Goal: Task Accomplishment & Management: Complete application form

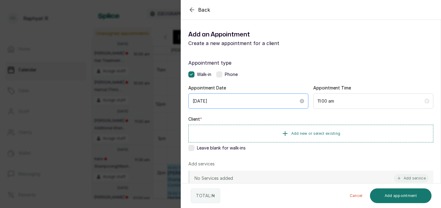
scroll to position [48, 0]
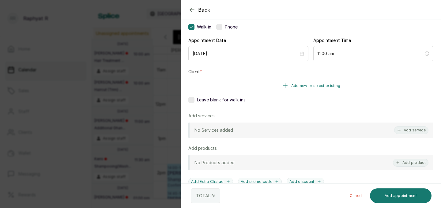
click at [305, 90] on button "Add new or select existing" at bounding box center [311, 85] width 245 height 17
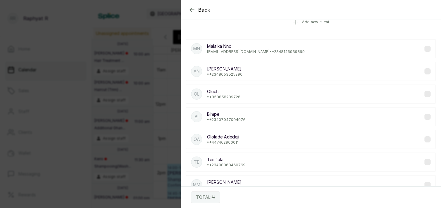
scroll to position [0, 0]
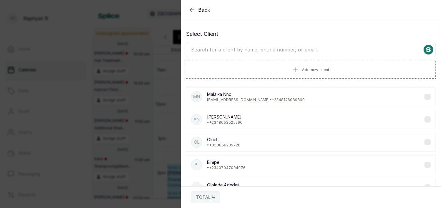
click at [284, 50] on input "text" at bounding box center [311, 49] width 250 height 15
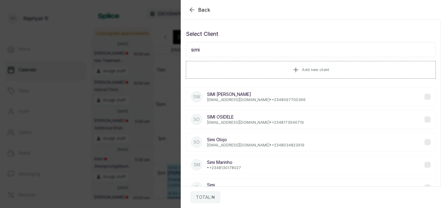
type input "simi"
click at [194, 9] on icon "button" at bounding box center [192, 9] width 7 height 7
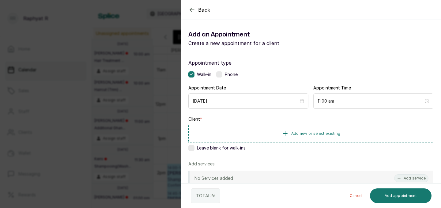
click at [191, 9] on icon "button" at bounding box center [192, 10] width 4 height 4
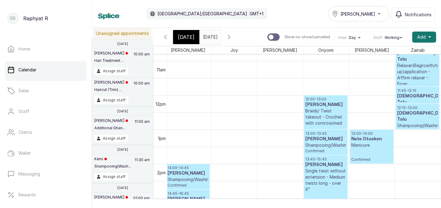
type input "dd/MM/yyyy"
click at [207, 37] on input "dd/MM/yyyy" at bounding box center [205, 35] width 10 height 10
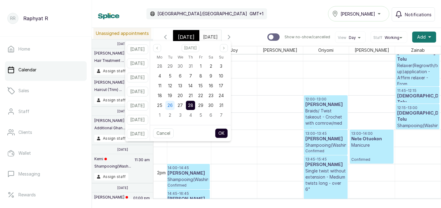
click at [173, 103] on span "26" at bounding box center [170, 105] width 5 height 5
click at [228, 132] on button "OK" at bounding box center [221, 133] width 13 height 10
type input "[DATE]"
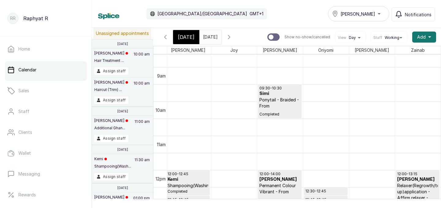
click at [273, 100] on p "Ponytail - Braided - From" at bounding box center [280, 103] width 41 height 12
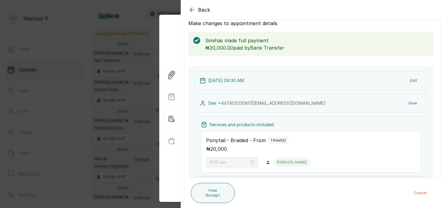
click at [413, 102] on button "View" at bounding box center [413, 103] width 19 height 11
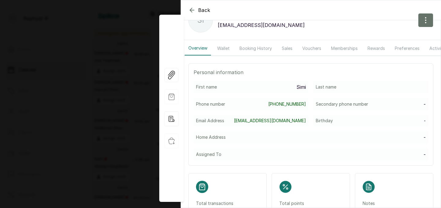
click at [193, 10] on icon "button" at bounding box center [192, 10] width 4 height 4
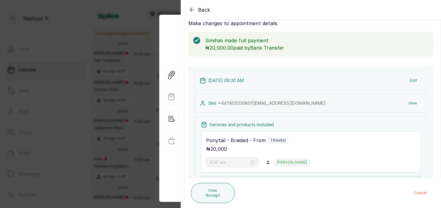
click at [192, 9] on icon "button" at bounding box center [192, 9] width 7 height 7
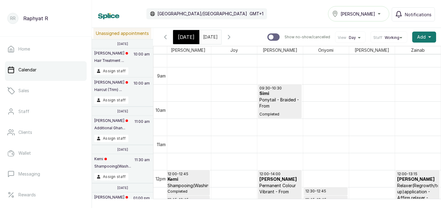
click at [187, 34] on span "[DATE]" at bounding box center [186, 36] width 17 height 7
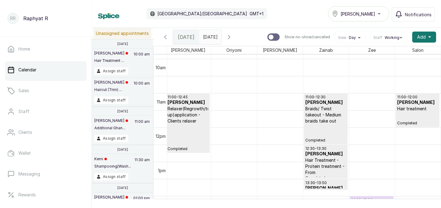
click at [233, 33] on icon "button" at bounding box center [229, 36] width 7 height 7
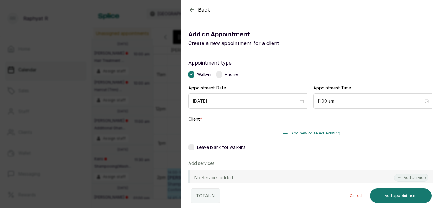
click at [274, 130] on button "Add new or select existing" at bounding box center [311, 133] width 245 height 17
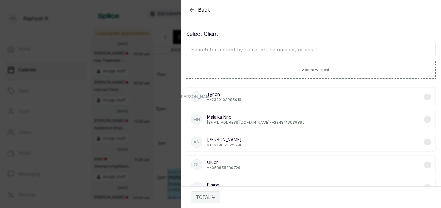
click at [257, 45] on input "text" at bounding box center [311, 49] width 250 height 15
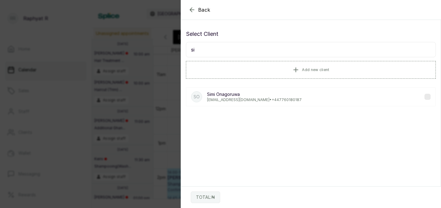
type input "s"
click at [192, 10] on icon "button" at bounding box center [192, 10] width 4 height 4
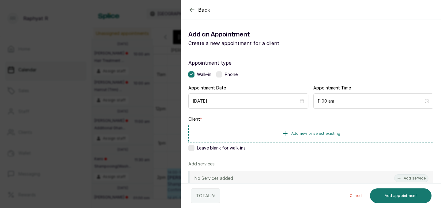
click at [193, 11] on icon "button" at bounding box center [192, 9] width 7 height 7
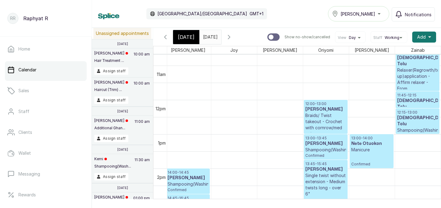
click at [167, 37] on icon "button" at bounding box center [165, 36] width 7 height 7
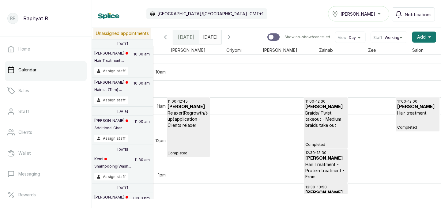
click at [205, 39] on input "[DATE]" at bounding box center [205, 35] width 10 height 10
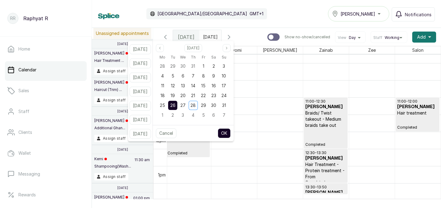
click at [176, 105] on span "26" at bounding box center [172, 105] width 5 height 5
click at [228, 134] on button "OK" at bounding box center [224, 133] width 13 height 10
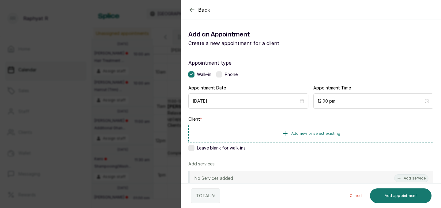
click at [160, 131] on div "Back Add Appointment Add an Appointment Create a new appointment for a client A…" at bounding box center [220, 104] width 441 height 208
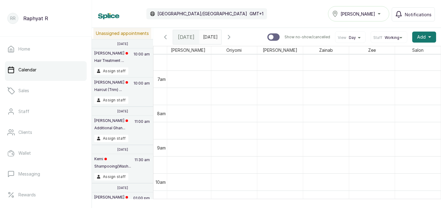
click at [230, 38] on icon "button" at bounding box center [229, 37] width 2 height 4
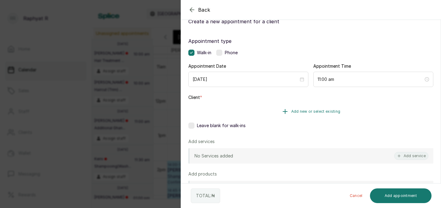
click at [290, 116] on button "Add new or select existing" at bounding box center [311, 111] width 245 height 17
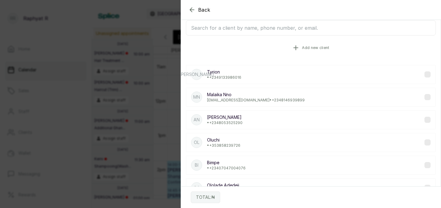
click at [273, 44] on button "Add new client" at bounding box center [311, 47] width 250 height 17
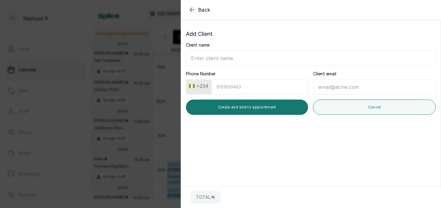
click at [231, 58] on input "Client name" at bounding box center [311, 58] width 250 height 15
click at [232, 85] on input "Phone Number" at bounding box center [260, 86] width 97 height 15
click at [220, 56] on input "simi" at bounding box center [311, 58] width 250 height 15
type input "simioniyi"
click at [226, 88] on input "Phone Number" at bounding box center [260, 86] width 97 height 15
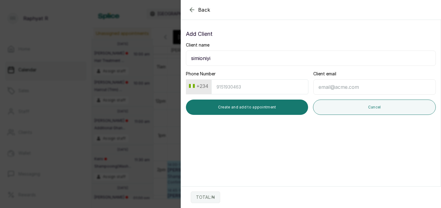
click at [198, 85] on button "+234" at bounding box center [199, 86] width 24 height 10
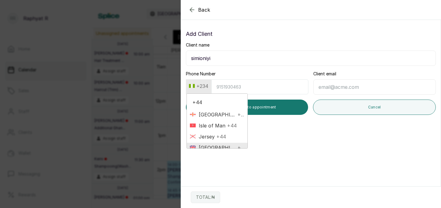
type input "+44"
click at [220, 145] on span "[GEOGRAPHIC_DATA]" at bounding box center [216, 147] width 40 height 7
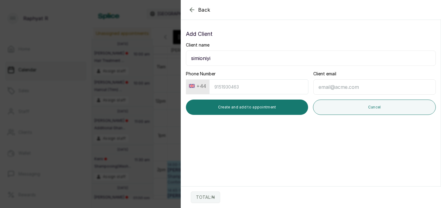
click at [234, 87] on input "Phone Number" at bounding box center [258, 86] width 99 height 15
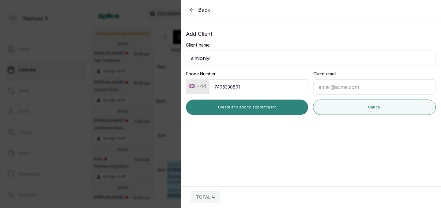
type input "7405330801"
click at [243, 109] on button "Create and add to appointment" at bounding box center [247, 107] width 122 height 15
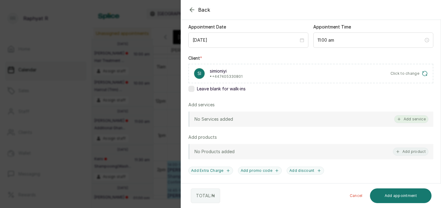
click at [402, 118] on icon "button" at bounding box center [399, 119] width 4 height 4
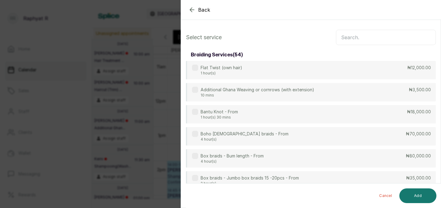
click at [359, 39] on input "text" at bounding box center [386, 37] width 100 height 15
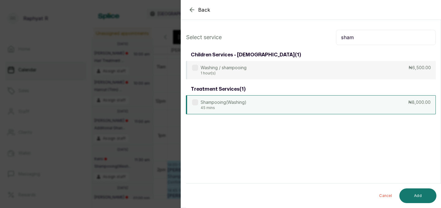
type input "sham"
click at [333, 97] on div "Shampooing(Washing) 45 mins ₦8,000.00" at bounding box center [311, 104] width 250 height 19
click at [414, 190] on button "Add" at bounding box center [418, 196] width 37 height 15
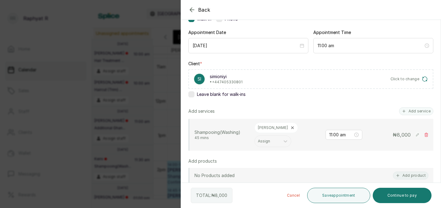
scroll to position [56, 0]
click at [350, 197] on button "Save appointment" at bounding box center [338, 195] width 63 height 15
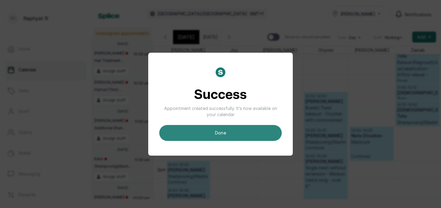
click at [274, 140] on button "done" at bounding box center [220, 133] width 123 height 16
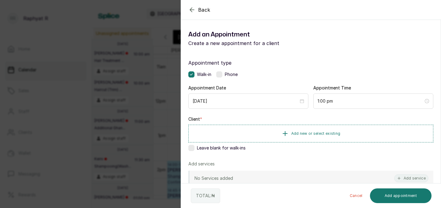
click at [120, 122] on div "Back Add Appointment Add an Appointment Create a new appointment for a client A…" at bounding box center [220, 104] width 441 height 208
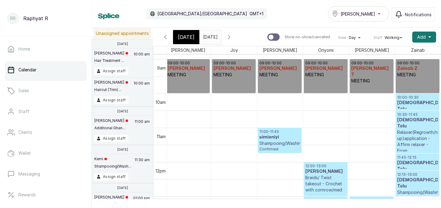
scroll to position [206, 0]
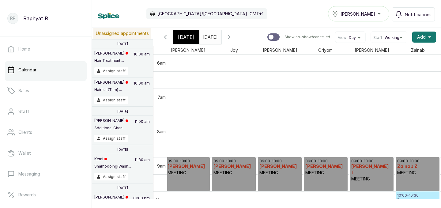
click at [183, 36] on span "[DATE]" at bounding box center [186, 36] width 17 height 7
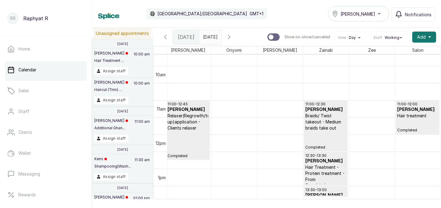
scroll to position [334, 0]
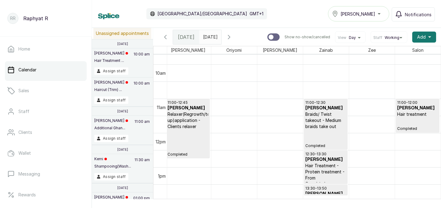
click at [233, 37] on icon "button" at bounding box center [229, 36] width 7 height 7
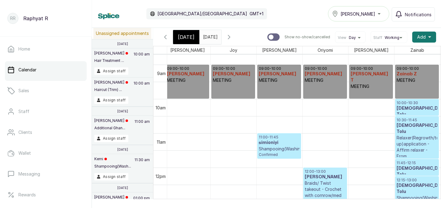
scroll to position [0, 140]
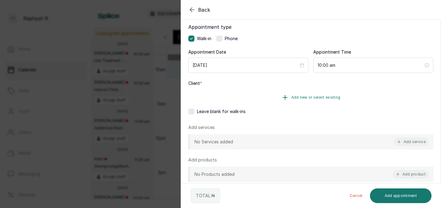
click at [283, 103] on button "Add new or select existing" at bounding box center [311, 97] width 245 height 17
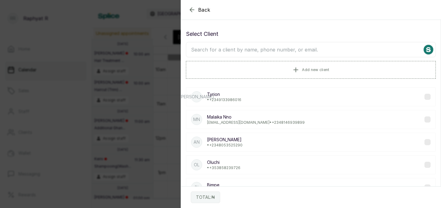
click at [287, 57] on input "text" at bounding box center [311, 49] width 250 height 15
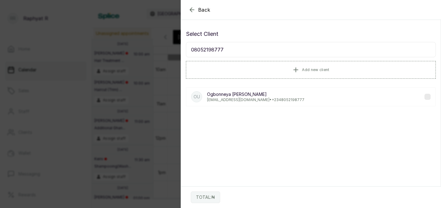
type input "08052198777"
click at [255, 94] on p "[PERSON_NAME][GEOGRAPHIC_DATA]" at bounding box center [255, 94] width 97 height 6
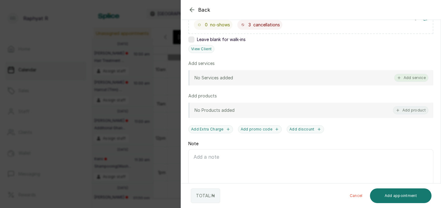
click at [406, 74] on button "Add service" at bounding box center [412, 78] width 34 height 8
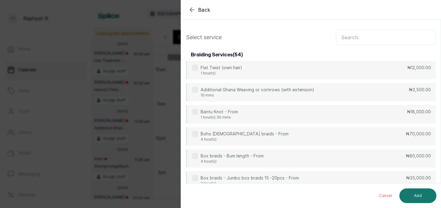
click at [393, 40] on input "text" at bounding box center [386, 37] width 100 height 15
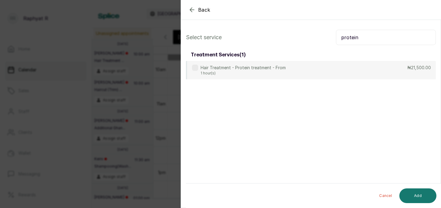
type input "protein"
click at [373, 81] on div "Select service protein treatment services ( 1 ) Hair Treatment - Protein treatm…" at bounding box center [311, 54] width 260 height 59
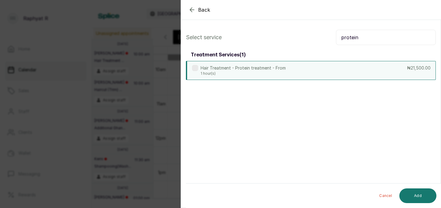
click at [374, 67] on div "Hair Treatment - Protein treatment - From 1 hour(s) ₦21,500.00" at bounding box center [311, 70] width 250 height 19
click at [382, 32] on input "protein" at bounding box center [386, 37] width 100 height 15
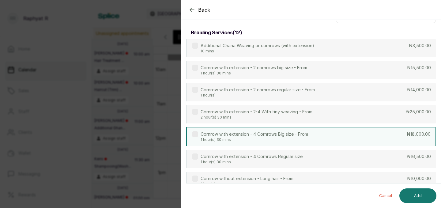
scroll to position [28, 0]
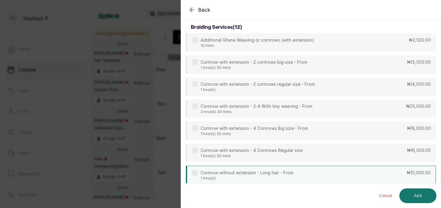
type input "cornr"
click at [320, 172] on div "Cornrow without extension - Long hair - From 1 hour(s) ₦10,000.00" at bounding box center [311, 175] width 250 height 19
click at [423, 197] on button "Add" at bounding box center [418, 196] width 37 height 15
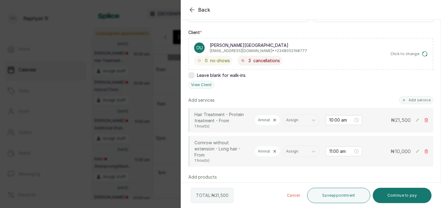
scroll to position [106, 0]
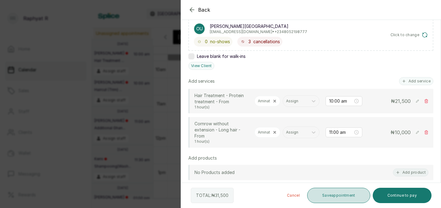
click at [341, 198] on button "Save appointment" at bounding box center [338, 195] width 63 height 15
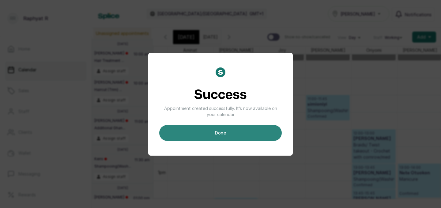
click at [258, 127] on button "done" at bounding box center [220, 133] width 123 height 16
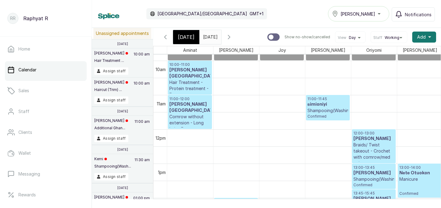
scroll to position [206, 0]
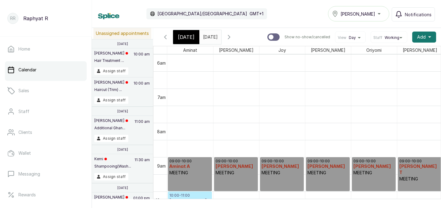
click at [185, 32] on div "[DATE]" at bounding box center [186, 37] width 26 height 14
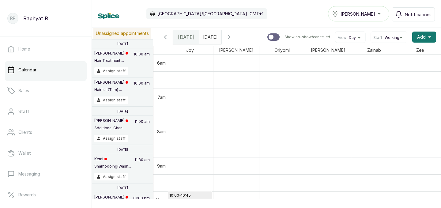
click at [222, 41] on div "[DATE] [DATE]" at bounding box center [211, 37] width 22 height 14
click at [233, 38] on icon "button" at bounding box center [229, 36] width 7 height 7
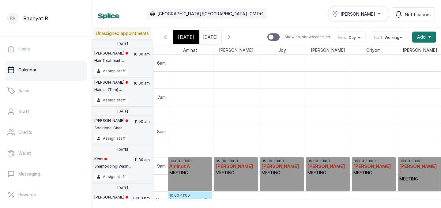
click at [218, 37] on icon "calender simple" at bounding box center [215, 35] width 4 height 4
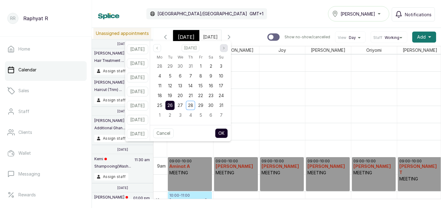
click at [226, 48] on icon "page next" at bounding box center [224, 48] width 4 height 4
click at [212, 68] on span "6" at bounding box center [211, 65] width 3 height 5
click at [228, 135] on button "OK" at bounding box center [221, 133] width 13 height 10
type input "[DATE]"
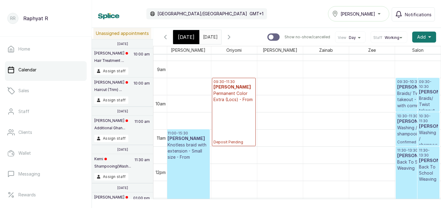
scroll to position [303, 0]
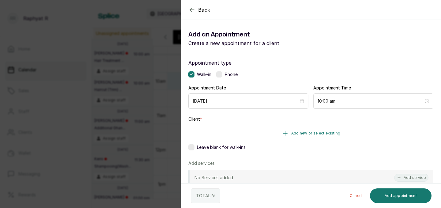
click at [309, 135] on span "Add new or select existing" at bounding box center [316, 133] width 49 height 5
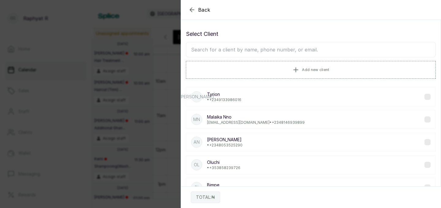
click at [280, 52] on input "text" at bounding box center [311, 49] width 250 height 15
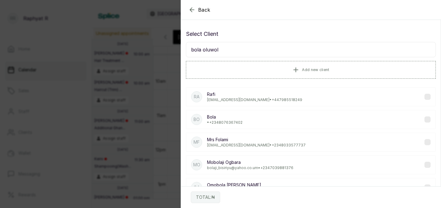
type input "[PERSON_NAME]"
click at [275, 78] on button "Add new client" at bounding box center [311, 70] width 250 height 18
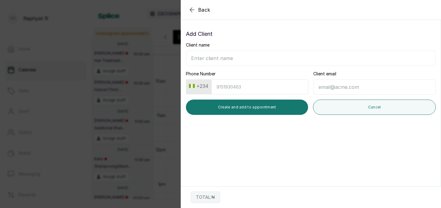
click at [193, 11] on icon "button" at bounding box center [192, 9] width 7 height 7
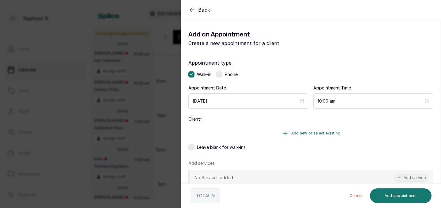
click at [270, 134] on button "Add new or select existing" at bounding box center [311, 133] width 245 height 17
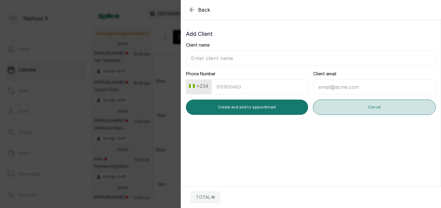
click at [340, 109] on button "Cancel" at bounding box center [374, 107] width 123 height 15
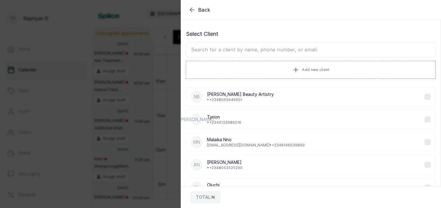
click at [245, 54] on input "text" at bounding box center [311, 49] width 250 height 15
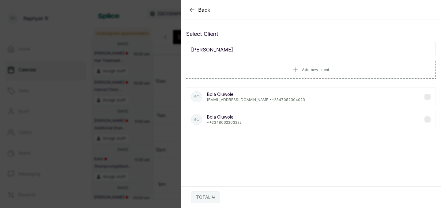
type input "[PERSON_NAME]"
click at [240, 97] on p "[EMAIL_ADDRESS][DOMAIN_NAME] • [PHONE_NUMBER]" at bounding box center [256, 99] width 98 height 5
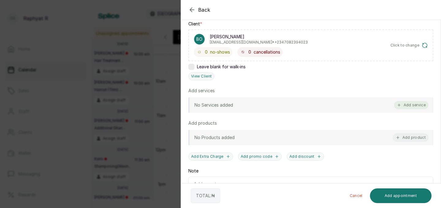
click at [404, 105] on button "Add service" at bounding box center [412, 105] width 34 height 8
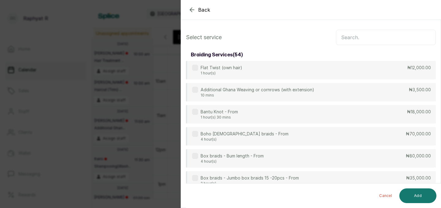
click at [380, 36] on input "text" at bounding box center [386, 37] width 100 height 15
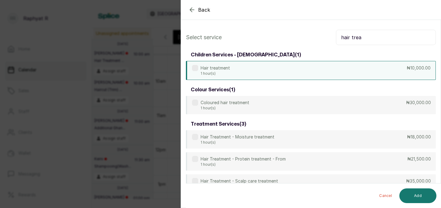
type input "hair trea"
click at [308, 77] on div "Hair treatment 1 hour(s) ₦10,000.00" at bounding box center [311, 70] width 250 height 19
click at [409, 191] on button "Add" at bounding box center [418, 196] width 37 height 15
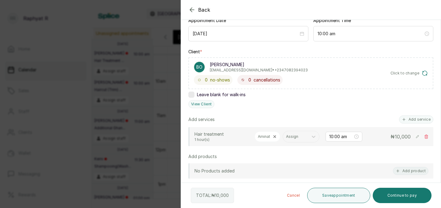
scroll to position [93, 0]
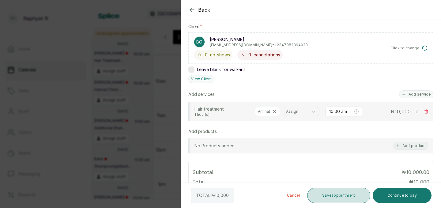
click at [350, 190] on button "Save appointment" at bounding box center [338, 195] width 63 height 15
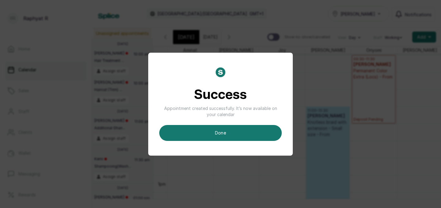
scroll to position [0, 0]
click at [240, 124] on div "Success Appointment created successfully. It’s now available on your calendar d…" at bounding box center [220, 104] width 123 height 74
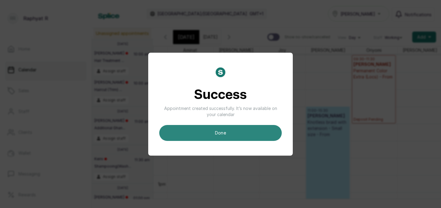
click at [223, 131] on button "done" at bounding box center [220, 133] width 123 height 16
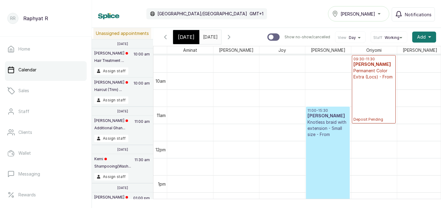
click at [189, 37] on span "[DATE]" at bounding box center [186, 36] width 17 height 7
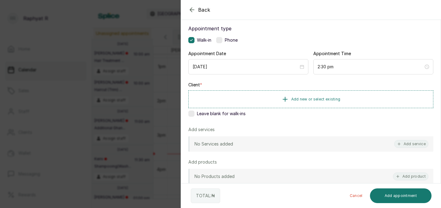
scroll to position [47, 0]
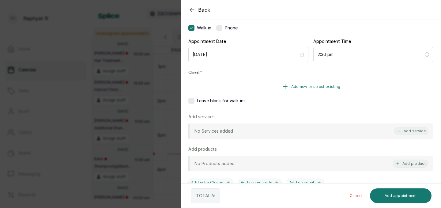
click at [343, 88] on button "Add new or select existing" at bounding box center [311, 86] width 245 height 17
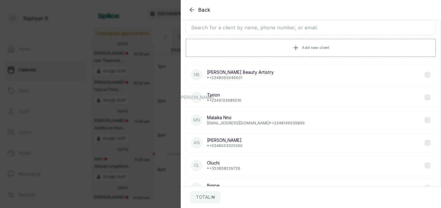
scroll to position [0, 0]
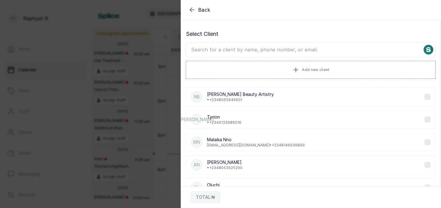
click at [295, 44] on input "text" at bounding box center [311, 49] width 250 height 15
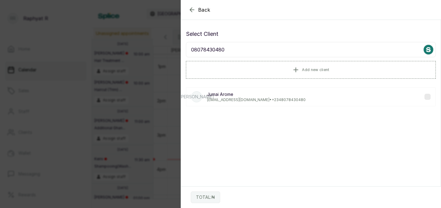
type input "08078430480"
click at [277, 92] on p "[PERSON_NAME]" at bounding box center [256, 94] width 99 height 6
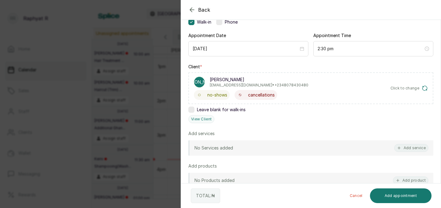
scroll to position [73, 0]
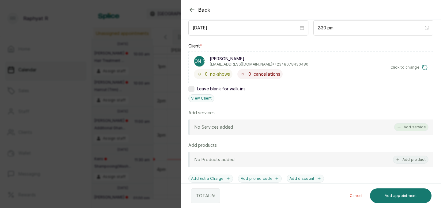
click at [411, 127] on button "Add service" at bounding box center [412, 127] width 34 height 8
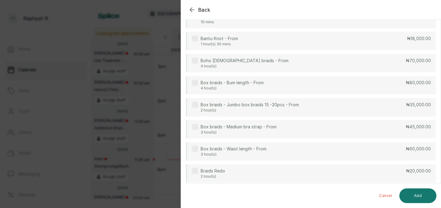
scroll to position [0, 0]
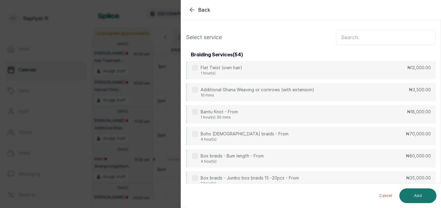
click at [367, 41] on input "text" at bounding box center [386, 37] width 100 height 15
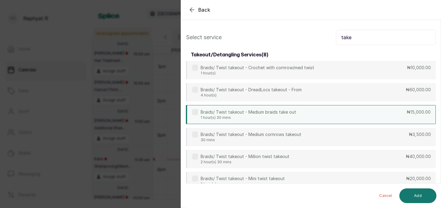
type input "take"
click at [358, 113] on div "Braids/ Twist takeout - Medium braids take out 1 hour(s) 30 mins ₦15,000.00" at bounding box center [311, 114] width 250 height 19
click at [423, 203] on div "Cancel Add" at bounding box center [316, 196] width 261 height 25
click at [423, 201] on button "Add" at bounding box center [418, 196] width 37 height 15
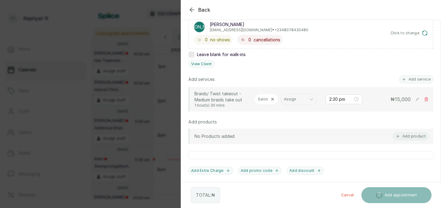
scroll to position [110, 0]
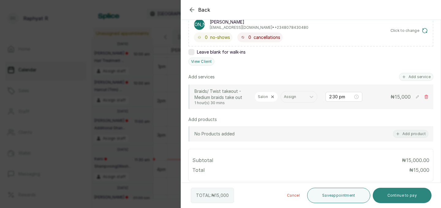
click at [413, 191] on button "Continue to pay" at bounding box center [402, 195] width 59 height 15
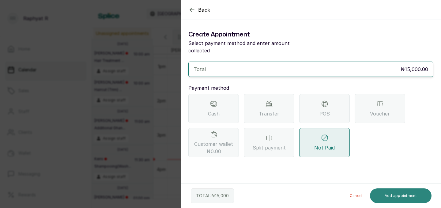
scroll to position [0, 0]
click at [278, 110] on span "Transfer" at bounding box center [269, 113] width 21 height 7
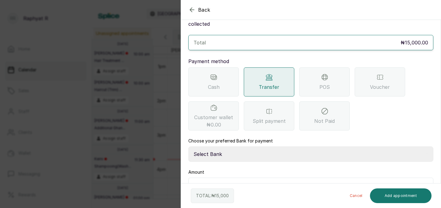
scroll to position [35, 0]
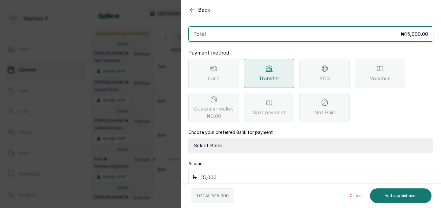
click at [238, 138] on select "Select Bank TRACTION(TRACTION) Providus Bank TASALAHQ HAIR AND BEAUTY Guaranty …" at bounding box center [311, 145] width 245 height 15
select select "d2e8ea74-1b1f-42b2-81f9-dacd6e382dd2"
click at [411, 194] on button "Add appointment" at bounding box center [401, 196] width 62 height 15
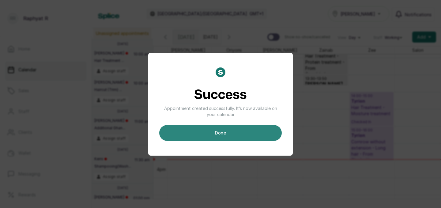
click at [229, 134] on button "done" at bounding box center [220, 133] width 123 height 16
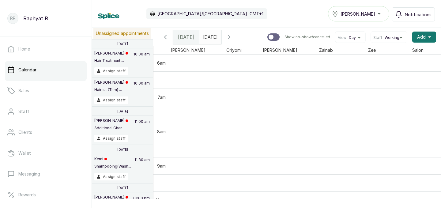
scroll to position [250, 48]
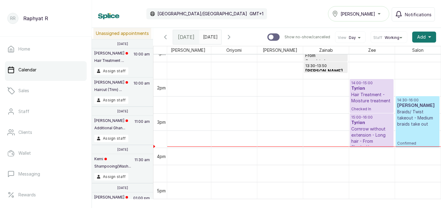
click at [414, 101] on p "14:30 - 16:00" at bounding box center [418, 100] width 41 height 5
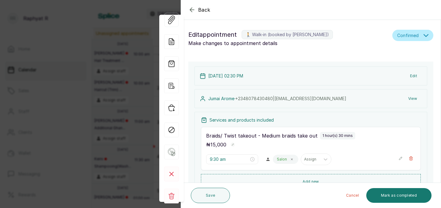
type input "2:30 pm"
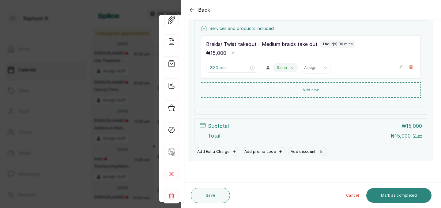
click at [399, 197] on button "Mark as completed" at bounding box center [399, 195] width 65 height 15
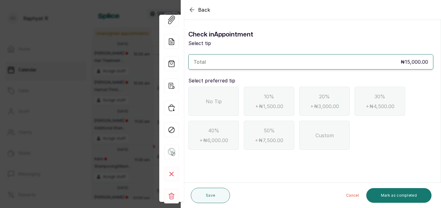
click at [225, 107] on div "No Tip" at bounding box center [214, 101] width 51 height 29
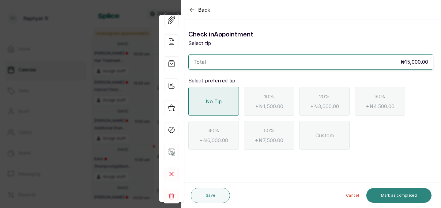
click at [377, 195] on button "Mark as completed" at bounding box center [399, 195] width 65 height 15
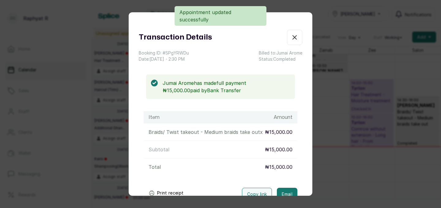
click at [296, 37] on icon "button" at bounding box center [294, 37] width 7 height 7
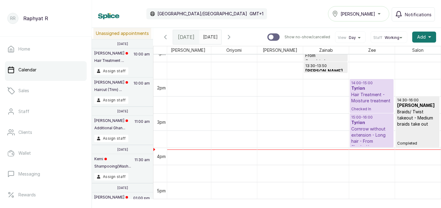
click at [218, 36] on icon "calender simple" at bounding box center [215, 35] width 4 height 4
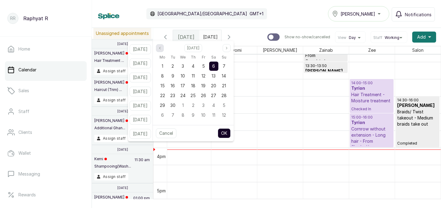
click at [162, 46] on icon "page previous" at bounding box center [160, 48] width 4 height 4
click at [226, 106] on span "31" at bounding box center [224, 105] width 4 height 5
click at [230, 132] on button "OK" at bounding box center [224, 133] width 13 height 10
type input "[DATE]"
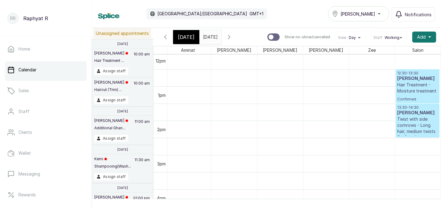
scroll to position [428, 0]
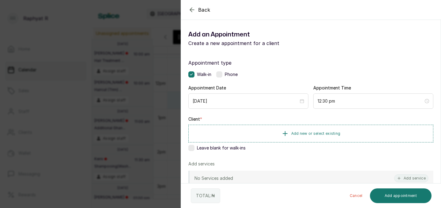
click at [179, 102] on div "Back Add Appointment Add an Appointment Create a new appointment for a client A…" at bounding box center [220, 104] width 441 height 208
click at [261, 131] on button "Add new or select existing" at bounding box center [311, 133] width 245 height 17
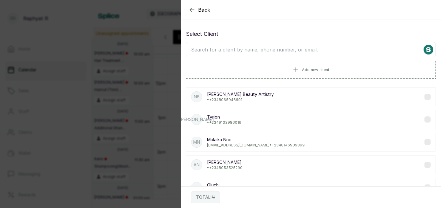
click at [253, 50] on input "text" at bounding box center [311, 49] width 250 height 15
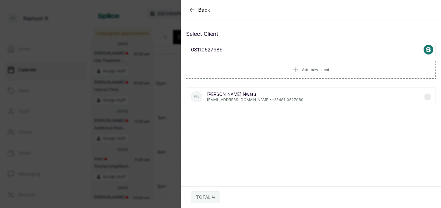
type input "08110527989"
click at [258, 99] on p "[EMAIL_ADDRESS][DOMAIN_NAME] • [PHONE_NUMBER]" at bounding box center [255, 99] width 97 height 5
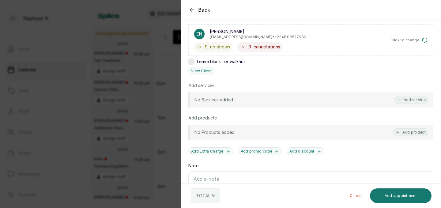
scroll to position [106, 0]
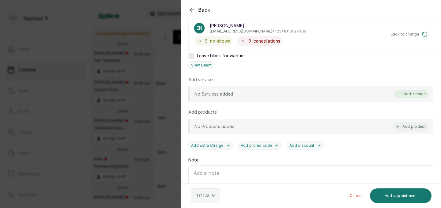
click at [419, 92] on button "Add service" at bounding box center [412, 94] width 34 height 8
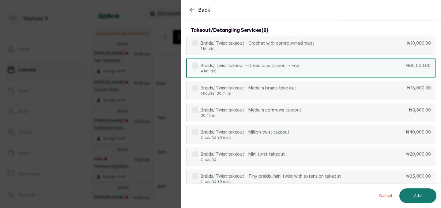
scroll to position [0, 0]
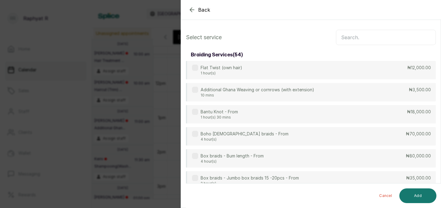
click at [361, 38] on input "text" at bounding box center [386, 37] width 100 height 15
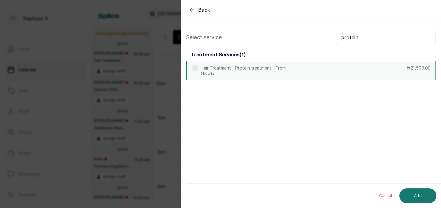
type input "protein"
click at [352, 74] on div "Hair Treatment - Protein treatment - From 1 hour(s) ₦21,500.00" at bounding box center [311, 70] width 250 height 19
click at [372, 38] on input "protein" at bounding box center [386, 37] width 100 height 15
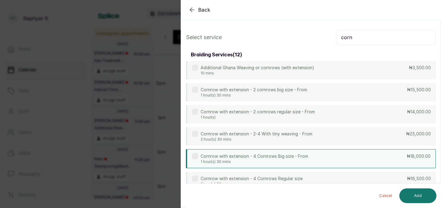
scroll to position [51, 0]
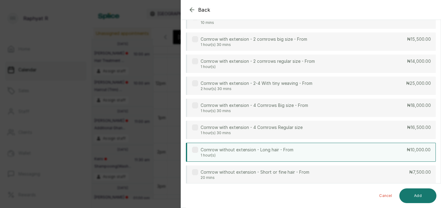
type input "corn"
click at [368, 157] on div "Cornrow without extension - Long hair - From 1 hour(s) ₦10,000.00" at bounding box center [311, 152] width 250 height 19
click at [425, 198] on button "Add" at bounding box center [418, 196] width 37 height 15
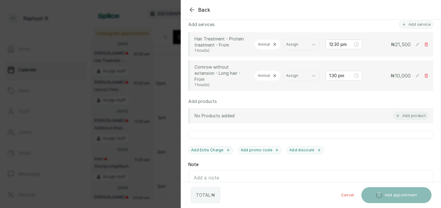
scroll to position [218, 0]
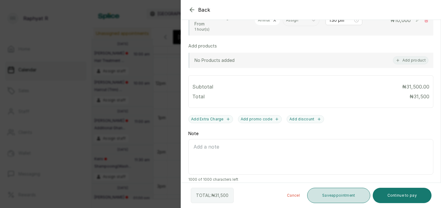
click at [353, 200] on button "Save appointment" at bounding box center [338, 195] width 63 height 15
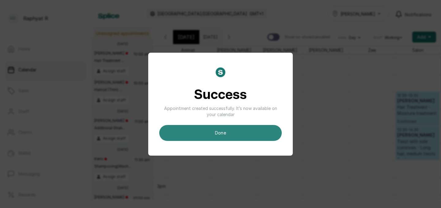
click at [263, 134] on button "done" at bounding box center [220, 133] width 123 height 16
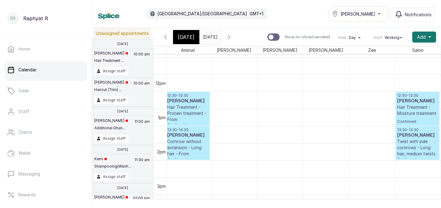
click at [185, 38] on span "[DATE]" at bounding box center [186, 36] width 17 height 7
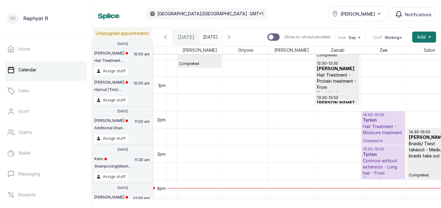
scroll to position [0, 48]
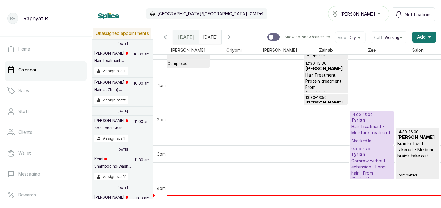
click at [210, 34] on input "[DATE]" at bounding box center [205, 35] width 10 height 10
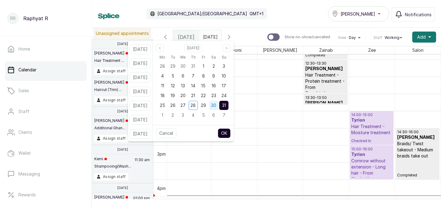
click at [216, 104] on span "30" at bounding box center [213, 105] width 5 height 5
click at [231, 133] on button "OK" at bounding box center [224, 133] width 13 height 10
type input "[DATE]"
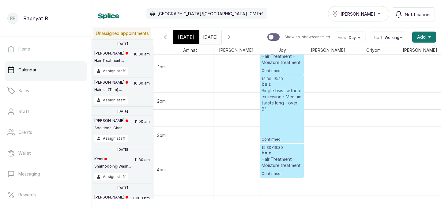
scroll to position [446, 0]
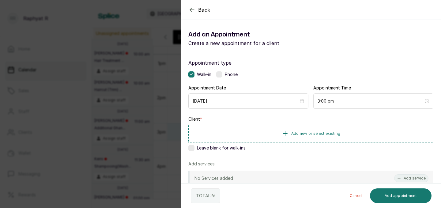
click at [280, 144] on div "Client * Add new or select existing Leave blank for walk-ins" at bounding box center [311, 134] width 245 height 37
click at [280, 140] on button "Add new or select existing" at bounding box center [311, 133] width 245 height 17
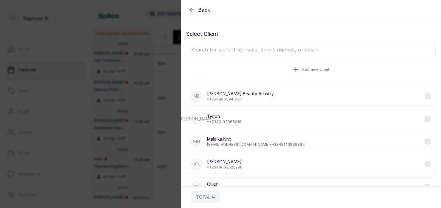
click at [291, 76] on button "Add new client" at bounding box center [311, 69] width 250 height 17
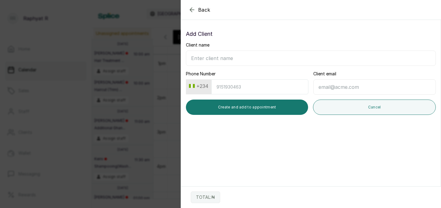
click at [233, 59] on input "Client name" at bounding box center [311, 58] width 250 height 15
click at [233, 59] on input "Annitt" at bounding box center [311, 58] width 250 height 15
type input "[PERSON_NAME]"
click at [230, 85] on input "Phone Number" at bounding box center [260, 86] width 97 height 15
click at [209, 87] on button "+234" at bounding box center [199, 86] width 24 height 10
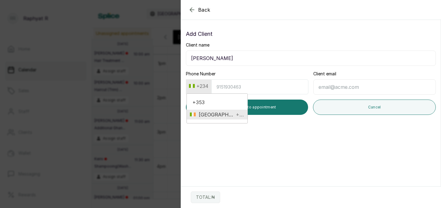
type input "+353"
click at [235, 117] on span "+353" at bounding box center [240, 114] width 10 height 7
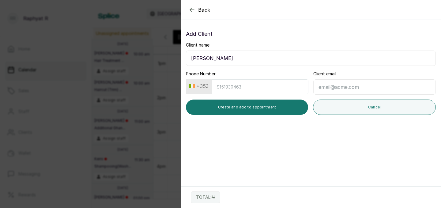
click at [233, 86] on input "Phone Number" at bounding box center [260, 86] width 97 height 15
type input "879319908"
click at [328, 89] on input "Client email" at bounding box center [375, 86] width 123 height 15
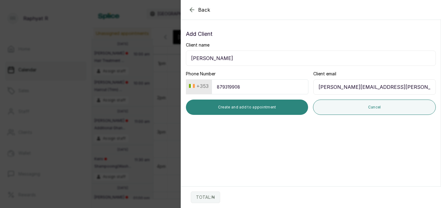
type input "[PERSON_NAME][EMAIL_ADDRESS][PERSON_NAME][DOMAIN_NAME]"
click at [293, 106] on button "Create and add to appointment" at bounding box center [247, 107] width 122 height 15
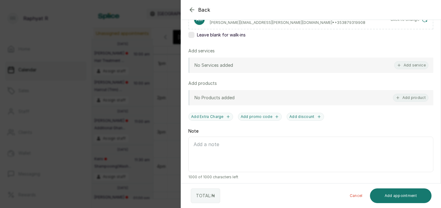
scroll to position [119, 0]
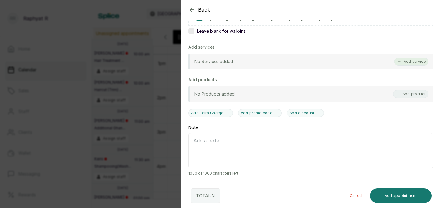
click at [402, 62] on button "Add service" at bounding box center [412, 62] width 34 height 8
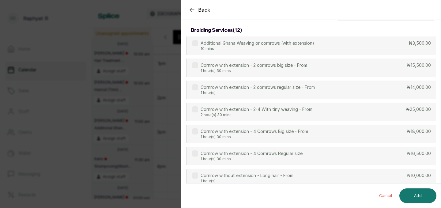
scroll to position [0, 0]
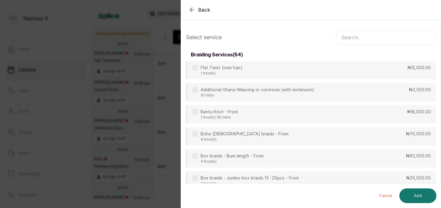
click at [345, 33] on input "text" at bounding box center [386, 37] width 100 height 15
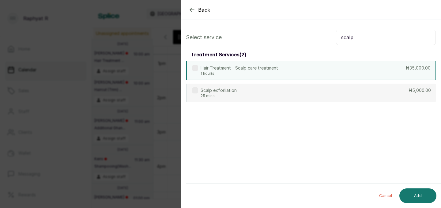
type input "scalp"
click at [287, 72] on div "Hair Treatment - Scalp care treatment 1 hour(s) ₦35,000.00" at bounding box center [311, 70] width 250 height 19
click at [364, 40] on input "scalp" at bounding box center [386, 37] width 100 height 15
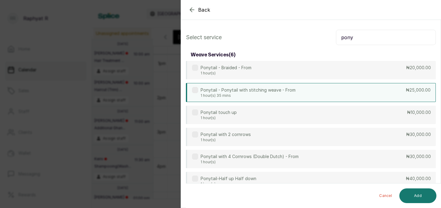
type input "pony"
click at [359, 84] on div "Ponytail - Ponytail with stitching weave - From 1 hour(s) 35 mins ₦25,000.00" at bounding box center [311, 92] width 250 height 19
click at [422, 193] on button "Add" at bounding box center [418, 196] width 37 height 15
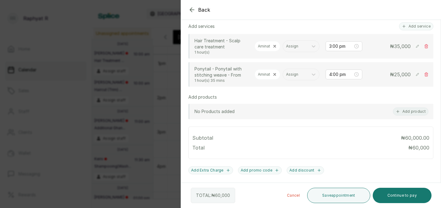
scroll to position [147, 0]
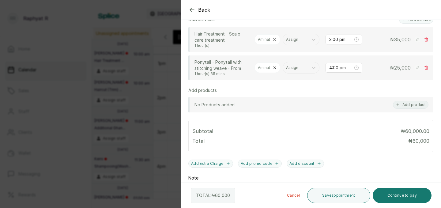
click at [416, 67] on rect at bounding box center [418, 68] width 6 height 6
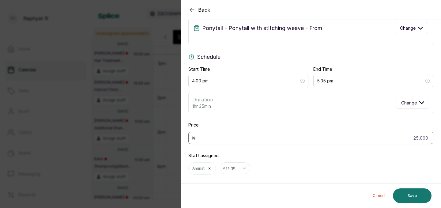
scroll to position [30, 0]
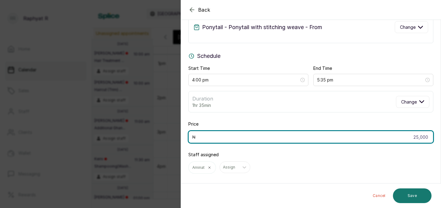
click at [424, 137] on input "25,000" at bounding box center [311, 137] width 245 height 12
click at [430, 137] on input "25,000" at bounding box center [311, 137] width 245 height 12
type input "2"
type input "35,000"
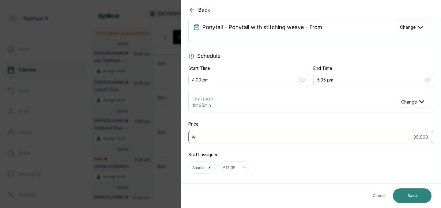
click at [418, 201] on button "Save" at bounding box center [412, 196] width 39 height 15
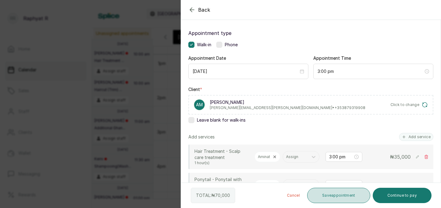
click at [354, 195] on button "Save appointment" at bounding box center [338, 195] width 63 height 15
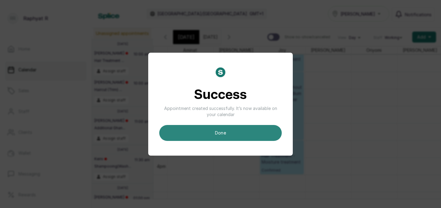
click at [266, 131] on button "done" at bounding box center [220, 133] width 123 height 16
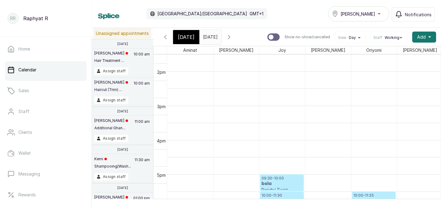
scroll to position [206, 0]
click at [191, 40] on span "[DATE]" at bounding box center [186, 36] width 17 height 7
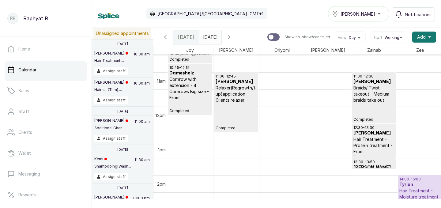
scroll to position [381, 0]
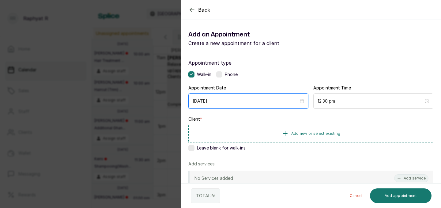
click at [244, 102] on input "[DATE]" at bounding box center [246, 101] width 106 height 7
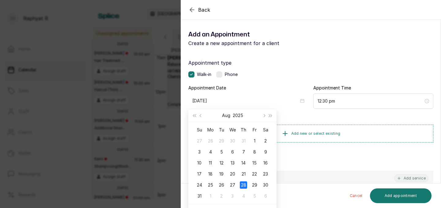
click at [157, 85] on div "Back Add Appointment Add an Appointment Create a new appointment for a client A…" at bounding box center [220, 104] width 441 height 208
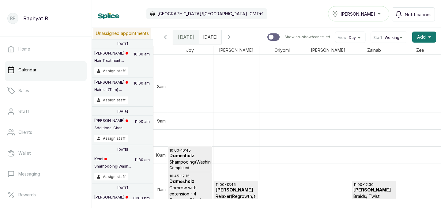
scroll to position [0, 1]
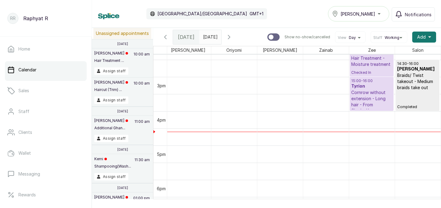
click at [371, 85] on h3 "Tyrion" at bounding box center [372, 86] width 41 height 6
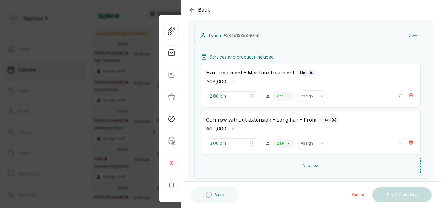
scroll to position [123, 0]
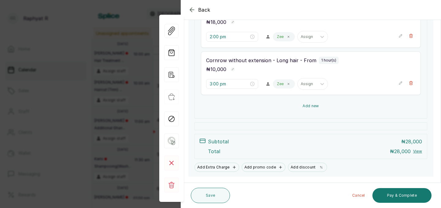
click at [331, 102] on button "Add new" at bounding box center [311, 106] width 220 height 15
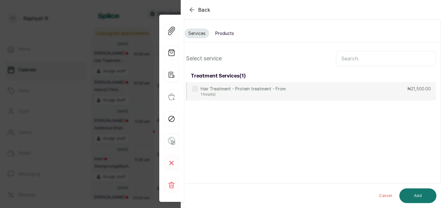
click at [351, 61] on input "text" at bounding box center [386, 58] width 100 height 15
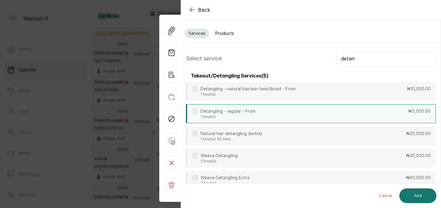
type input "detan"
click at [316, 112] on div "Detangling - regular - From 1 hour(s) ₦5,000.00" at bounding box center [311, 113] width 250 height 19
click at [424, 200] on button "Add" at bounding box center [418, 196] width 37 height 15
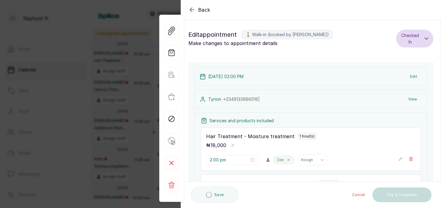
type input "4:00 pm"
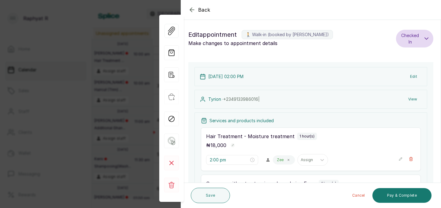
click at [345, 196] on div "Cancel Pay & Complete" at bounding box center [332, 196] width 199 height 20
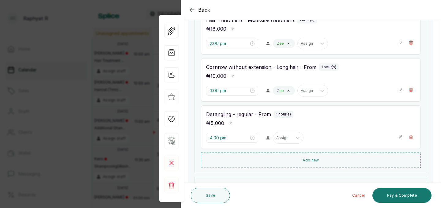
scroll to position [123, 0]
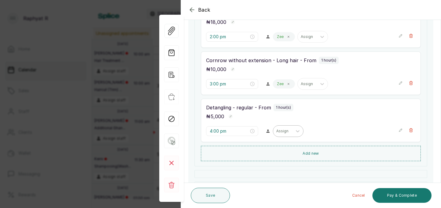
click at [277, 129] on div at bounding box center [283, 131] width 13 height 6
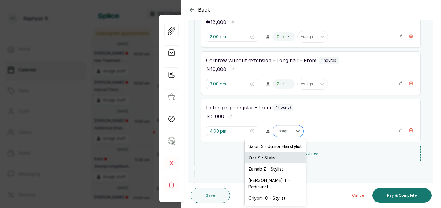
click at [267, 159] on div "Zee Z - Stylist" at bounding box center [275, 157] width 61 height 11
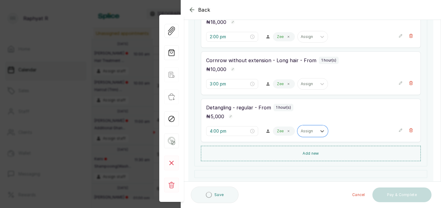
click at [219, 192] on button "Save" at bounding box center [215, 195] width 48 height 17
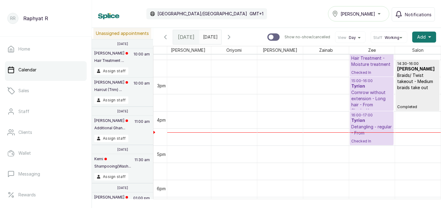
click at [210, 39] on input "[DATE]" at bounding box center [205, 35] width 10 height 10
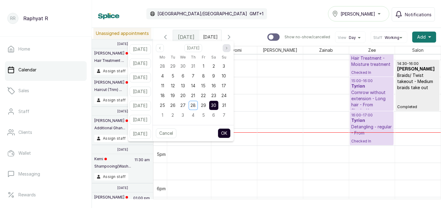
click at [229, 48] on icon "page next" at bounding box center [227, 48] width 4 height 4
click at [184, 67] on span "3" at bounding box center [183, 65] width 2 height 5
click at [230, 131] on button "OK" at bounding box center [224, 133] width 13 height 10
type input "[DATE]"
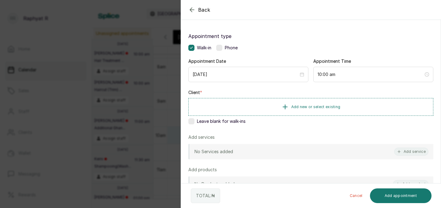
scroll to position [26, 0]
click at [335, 106] on span "Add new or select existing" at bounding box center [316, 107] width 49 height 5
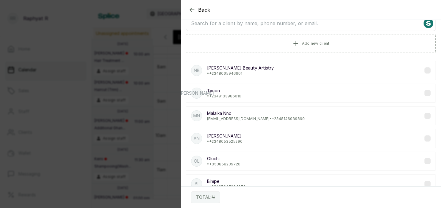
scroll to position [0, 0]
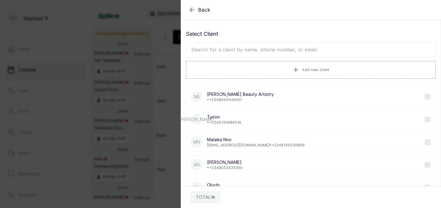
click at [305, 45] on input "text" at bounding box center [311, 49] width 250 height 15
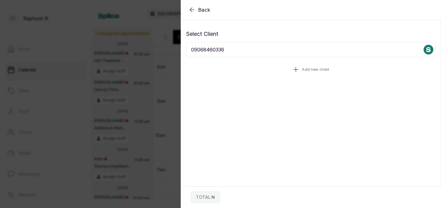
type input "09068460336"
click at [329, 69] on span "Add new client" at bounding box center [315, 69] width 27 height 5
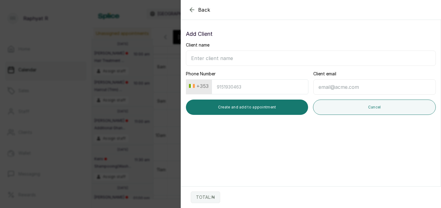
click at [250, 57] on input "Client name" at bounding box center [311, 58] width 250 height 15
type input "Fasina samiat"
click at [238, 85] on input "Phone Number" at bounding box center [260, 86] width 97 height 15
type input "9068460336"
click at [203, 84] on button "+353" at bounding box center [199, 86] width 25 height 10
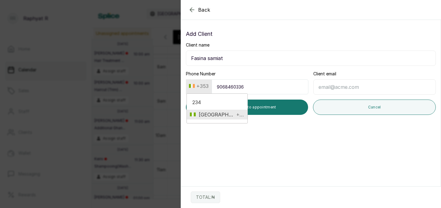
type input "234"
click at [216, 118] on li "Nigeria +234" at bounding box center [217, 115] width 61 height 10
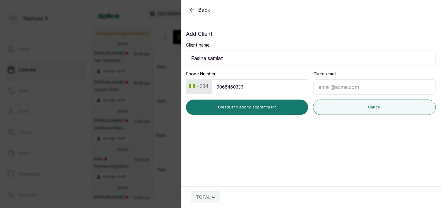
click at [322, 87] on input "Client email" at bounding box center [375, 86] width 123 height 15
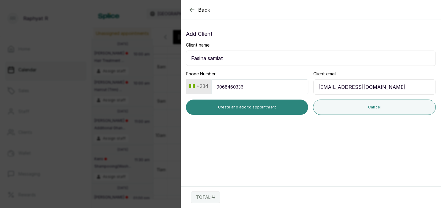
type input "[EMAIL_ADDRESS][DOMAIN_NAME]"
click at [273, 106] on button "Create and add to appointment" at bounding box center [247, 107] width 122 height 15
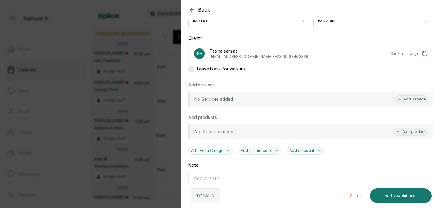
scroll to position [109, 0]
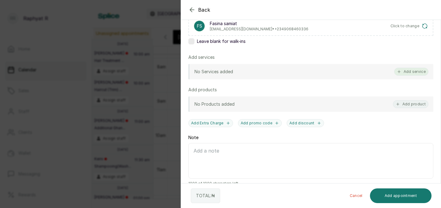
click at [402, 73] on button "Add service" at bounding box center [412, 72] width 34 height 8
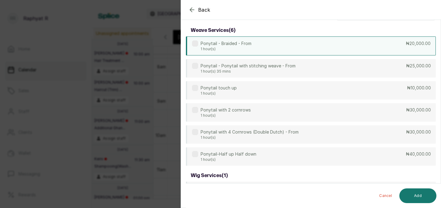
scroll to position [0, 0]
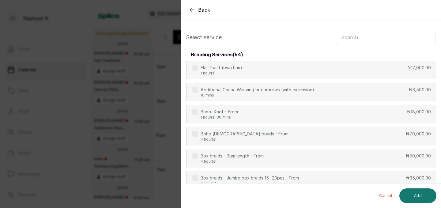
click at [348, 36] on input "text" at bounding box center [386, 37] width 100 height 15
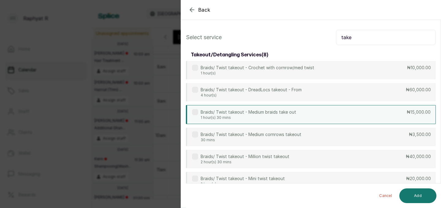
type input "take"
click at [341, 115] on div "Braids/ Twist takeout - Medium braids take out 1 hour(s) 30 mins ₦15,000.00" at bounding box center [311, 114] width 250 height 19
click at [356, 41] on input "take" at bounding box center [386, 37] width 100 height 15
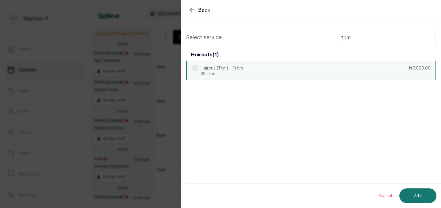
type input "trim"
click at [304, 75] on div "Haircut (Trim) - From 30 mins ₦7,000.00" at bounding box center [311, 70] width 250 height 19
click at [353, 36] on input "trim" at bounding box center [386, 37] width 100 height 15
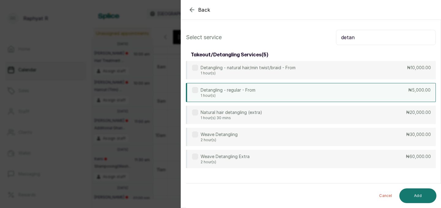
type input "detan"
click at [309, 96] on div "Detangling - regular - From 1 hour(s) ₦5,000.00" at bounding box center [311, 92] width 250 height 19
click at [361, 39] on input "detan" at bounding box center [386, 37] width 100 height 15
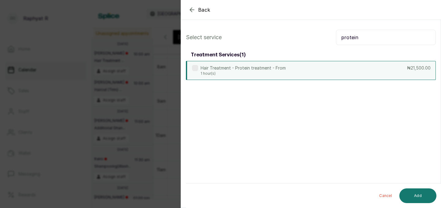
type input "protein"
click at [311, 73] on div "Hair Treatment - Protein treatment - From 1 hour(s) ₦21,500.00" at bounding box center [311, 70] width 250 height 19
click at [413, 197] on button "Add" at bounding box center [418, 196] width 37 height 15
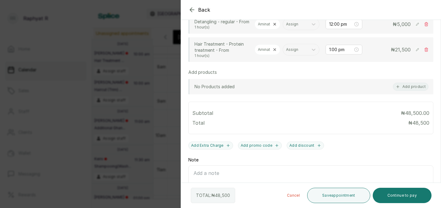
scroll to position [214, 0]
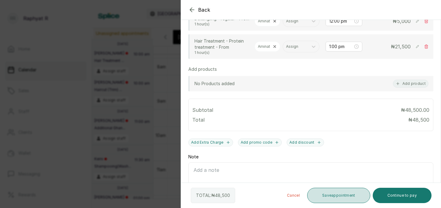
click at [337, 201] on button "Save appointment" at bounding box center [338, 195] width 63 height 15
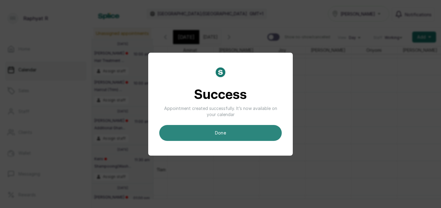
click at [252, 134] on button "done" at bounding box center [220, 133] width 123 height 16
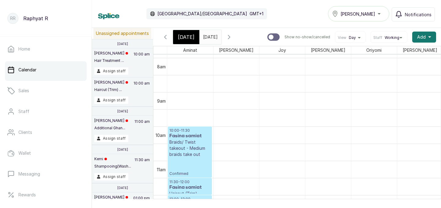
click at [185, 40] on span "[DATE]" at bounding box center [186, 36] width 17 height 7
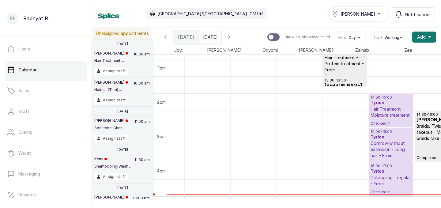
scroll to position [0, 29]
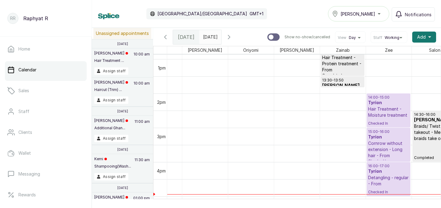
click at [370, 145] on p "Cornrow without extension - Long hair - From" at bounding box center [389, 149] width 41 height 18
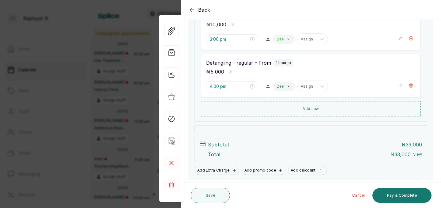
scroll to position [167, 0]
click at [422, 188] on div "Cancel Pay & Complete" at bounding box center [332, 196] width 199 height 20
click at [413, 195] on button "Pay & Complete" at bounding box center [402, 195] width 59 height 15
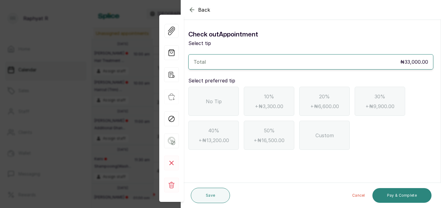
scroll to position [0, 0]
click at [239, 90] on div "No Tip 10% + ₦3,300.00 20% + ₦6,600.00 30% + ₦9,900.00 40% + ₦13,200.00 50% + ₦…" at bounding box center [311, 118] width 245 height 63
click at [228, 97] on div "No Tip" at bounding box center [214, 101] width 51 height 29
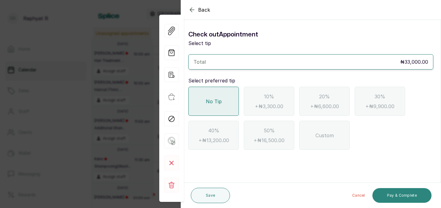
click at [387, 188] on button "Pay & Complete" at bounding box center [402, 195] width 59 height 15
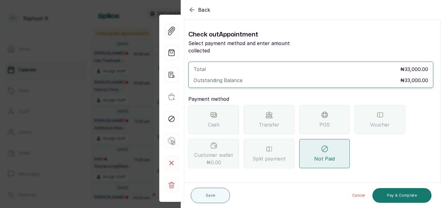
click at [273, 121] on span "Transfer" at bounding box center [269, 124] width 21 height 7
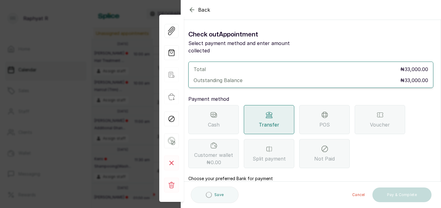
scroll to position [49, 0]
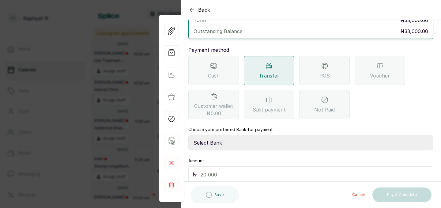
click at [236, 135] on select "Select Bank TRACTION(TRACTION) Providus Bank TASALAHQ HAIR AND BEAUTY Guaranty …" at bounding box center [311, 142] width 245 height 15
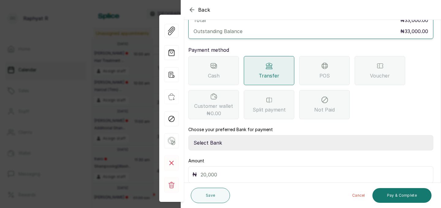
select select "d2e8ea74-1b1f-42b2-81f9-dacd6e382dd2"
click at [215, 170] on input "text" at bounding box center [315, 174] width 229 height 9
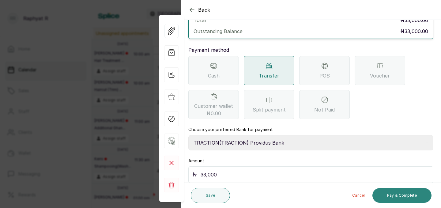
type input "33,000"
click at [399, 193] on button "Pay & Complete" at bounding box center [402, 195] width 59 height 15
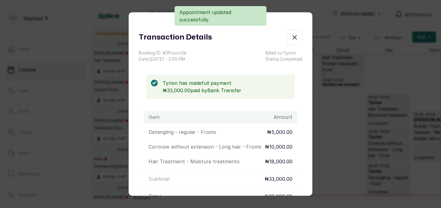
click at [297, 40] on icon "button" at bounding box center [294, 37] width 7 height 7
